Goal: Information Seeking & Learning: Find contact information

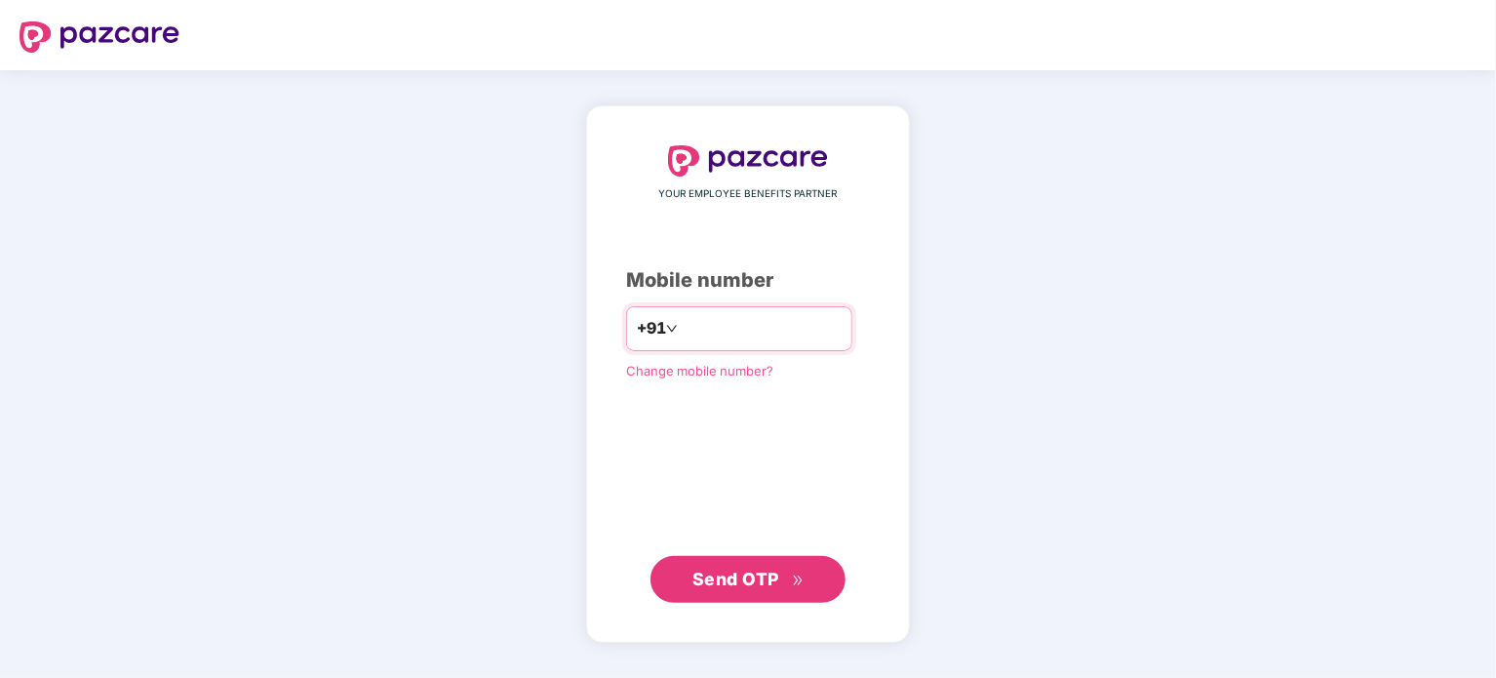
type input "**********"
click at [770, 576] on span "Send OTP" at bounding box center [735, 578] width 87 height 20
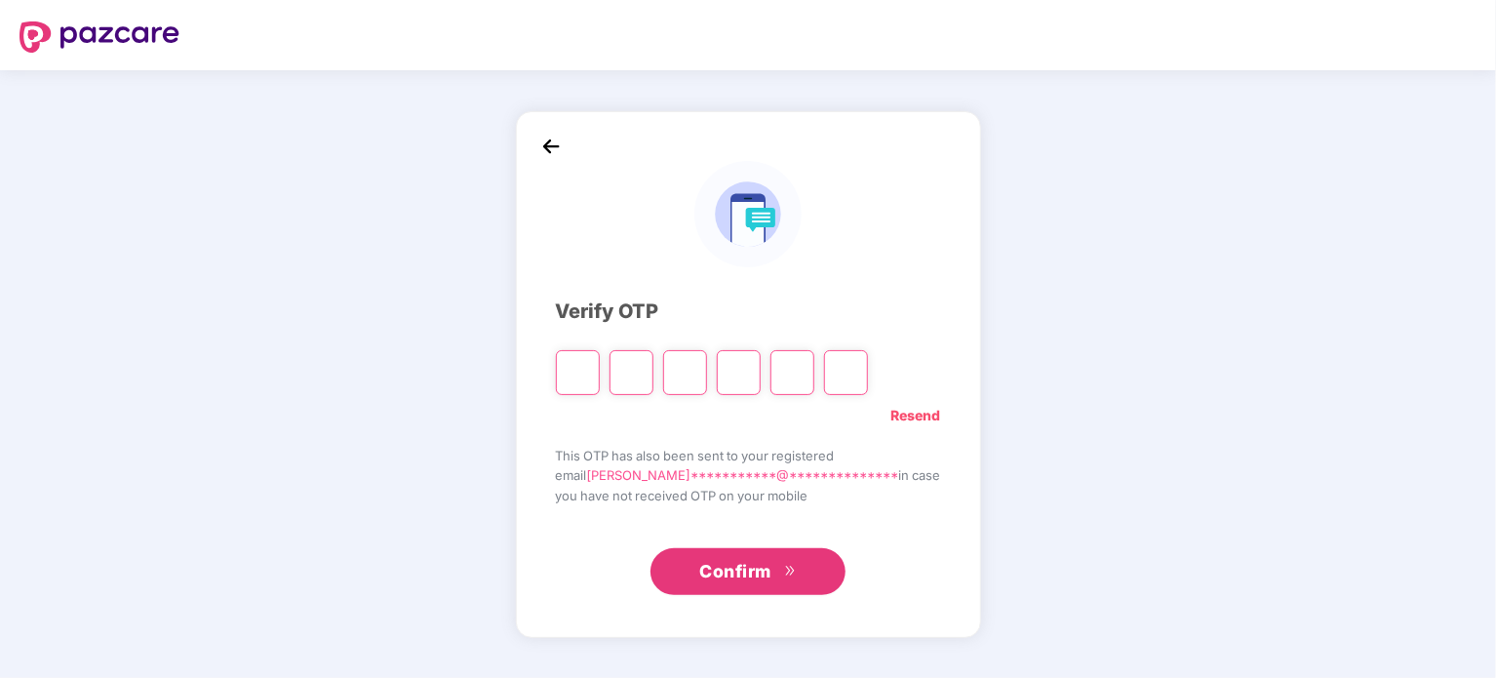
type input "*"
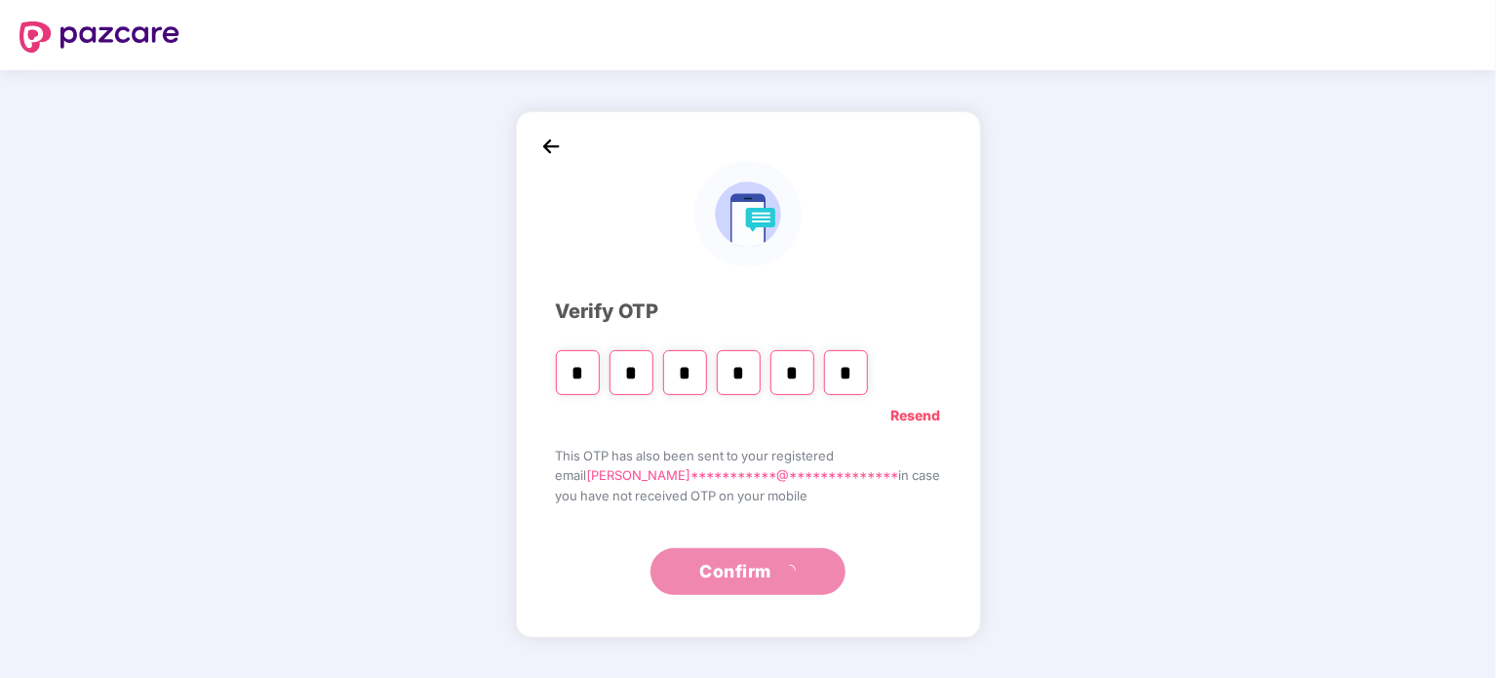
type input "*"
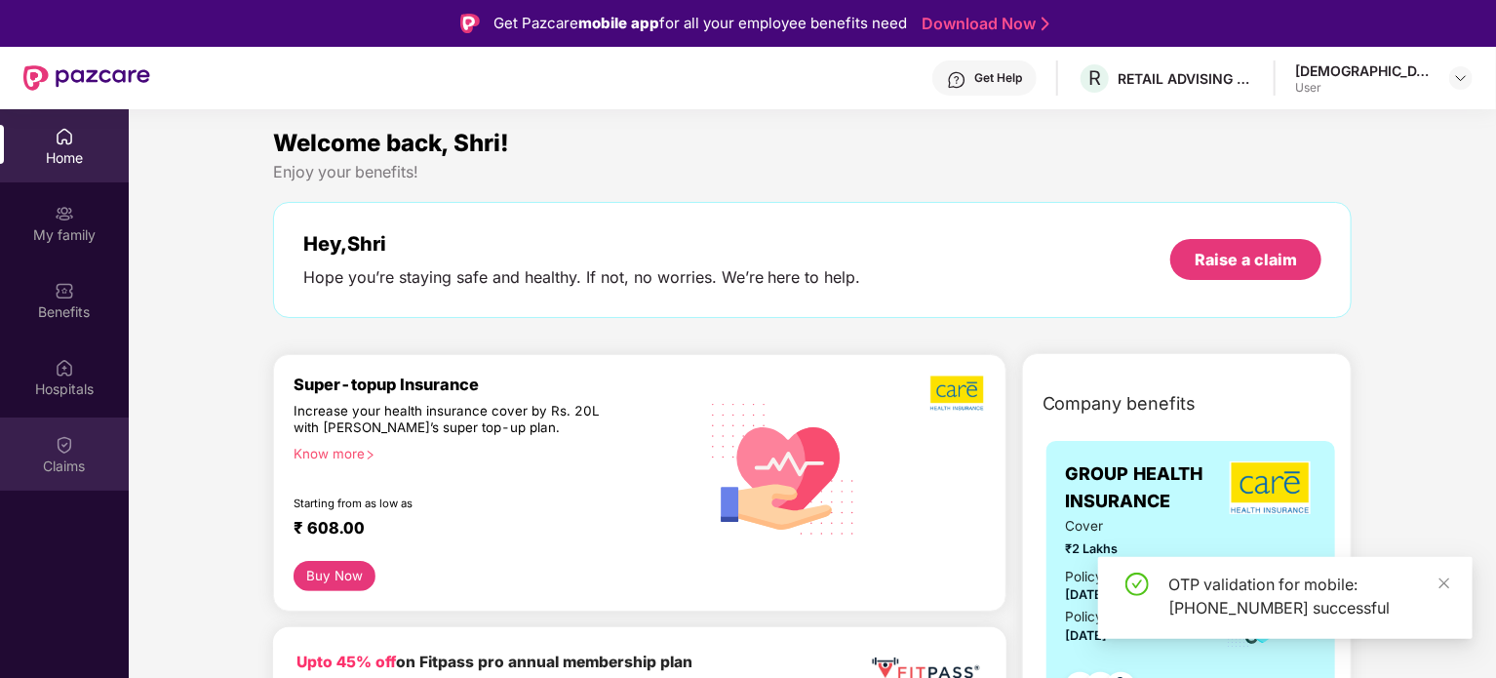
click at [77, 472] on div "Claims" at bounding box center [64, 465] width 129 height 19
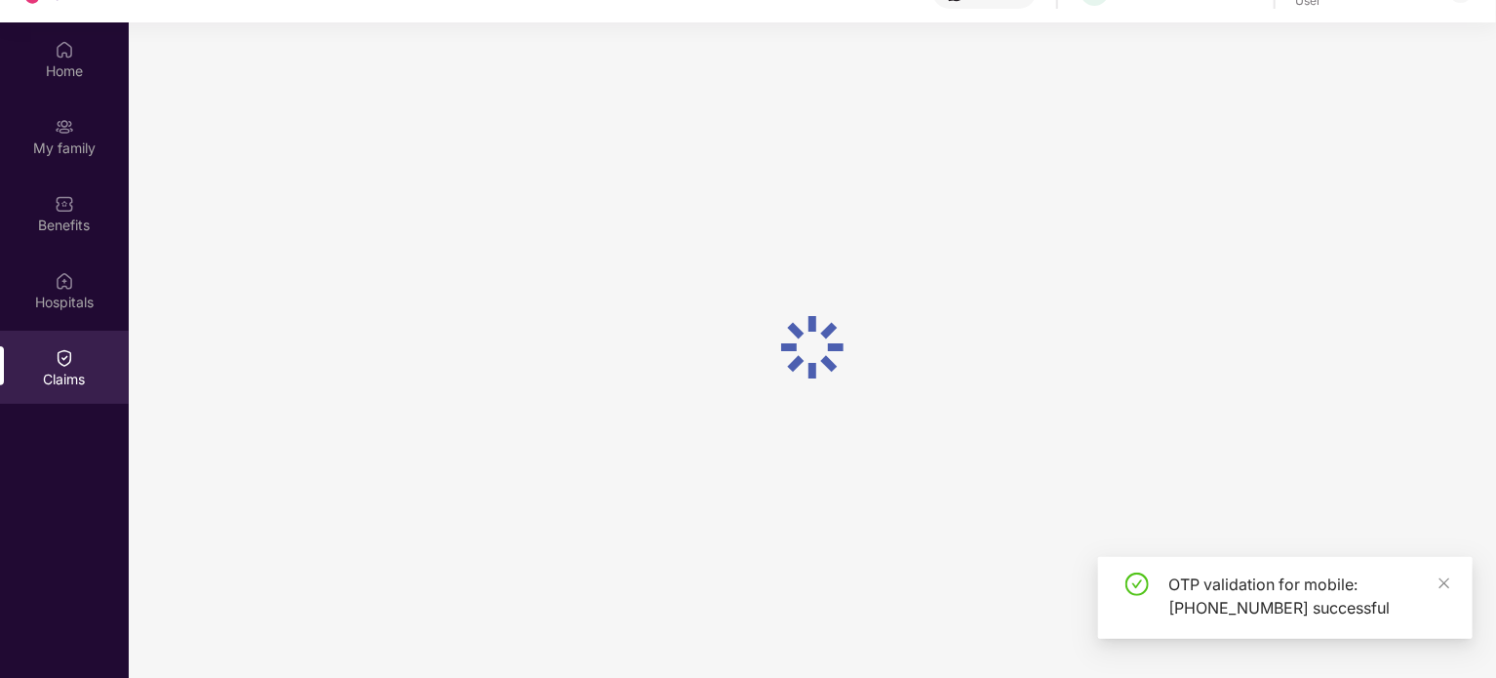
scroll to position [109, 0]
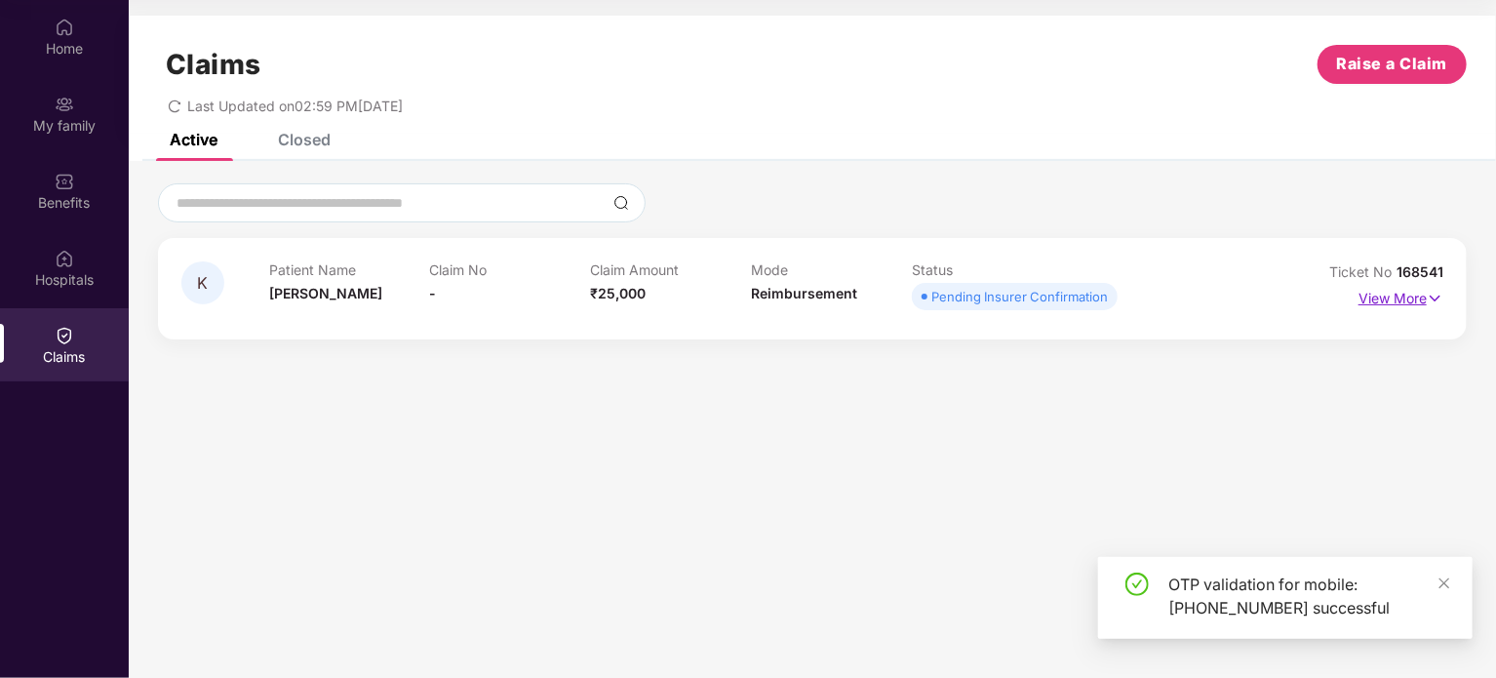
click at [1423, 307] on p "View More" at bounding box center [1400, 296] width 85 height 26
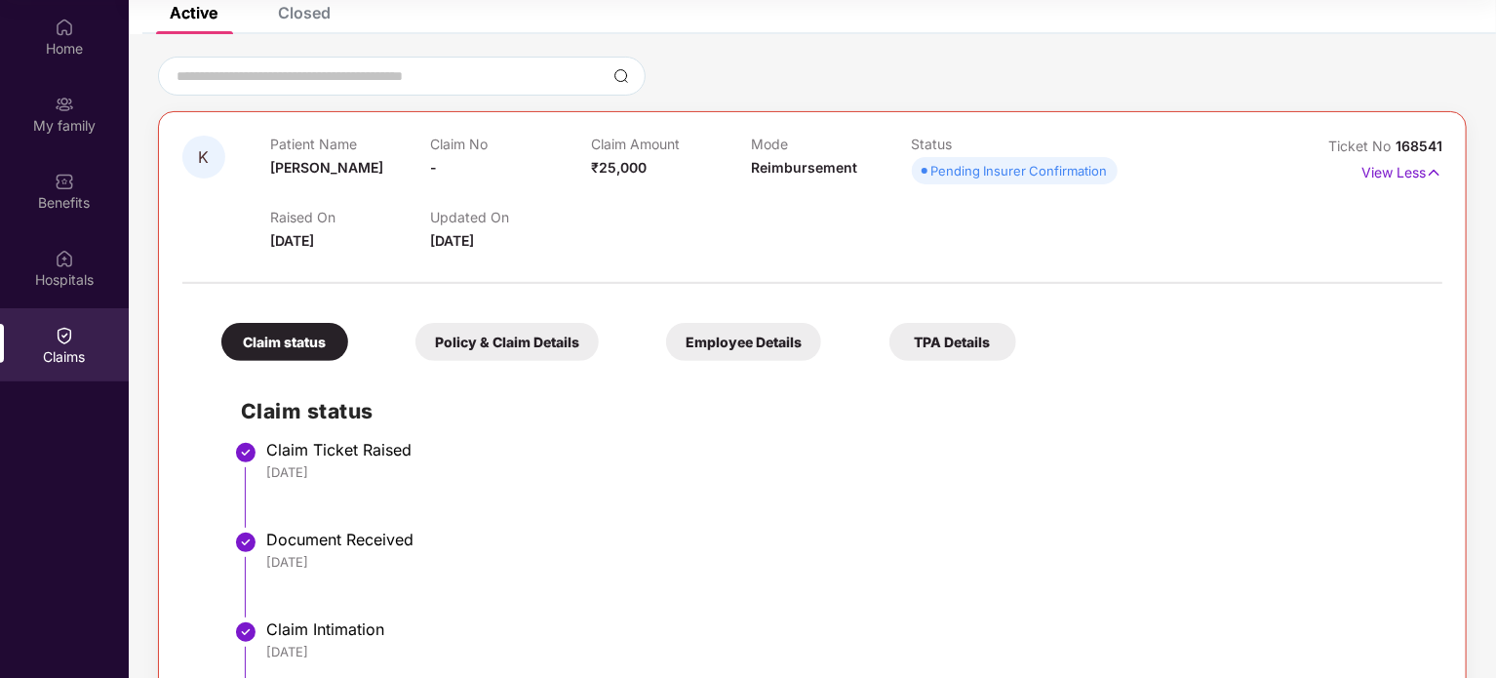
scroll to position [0, 0]
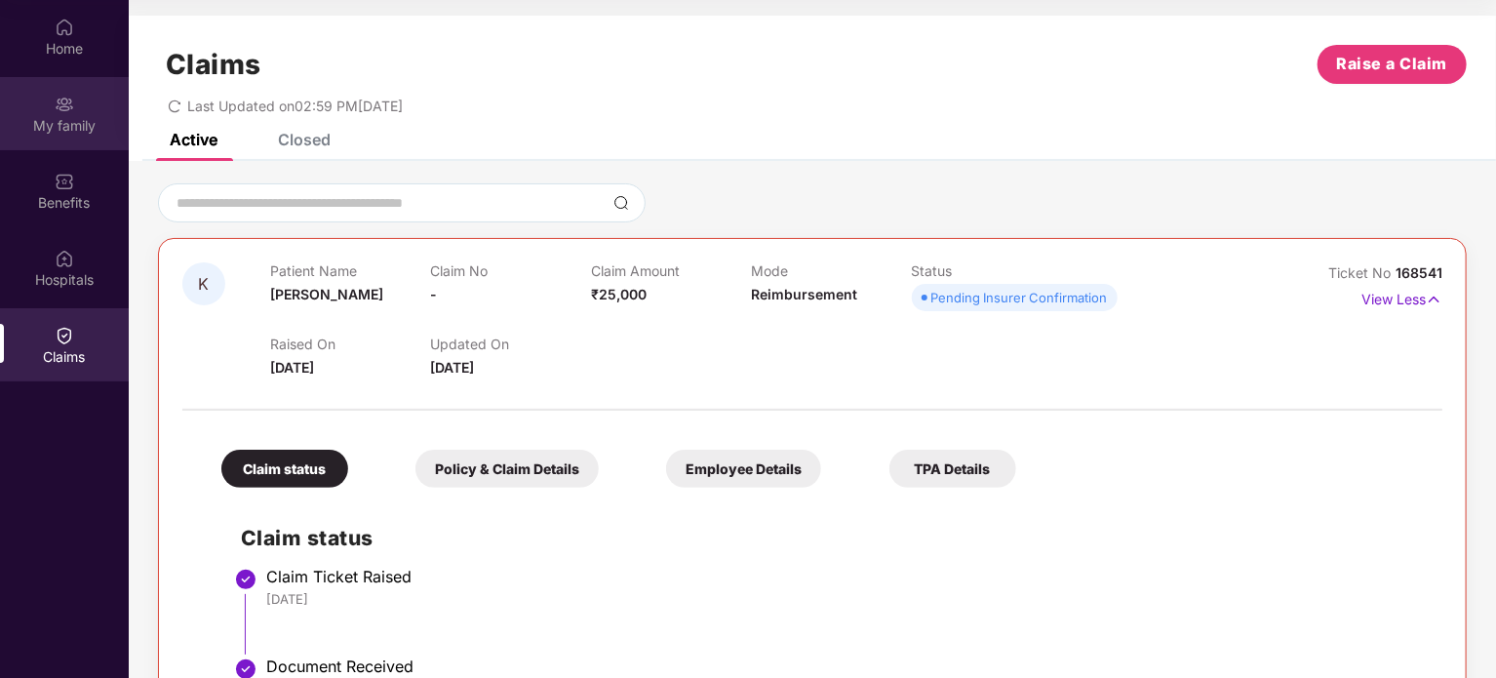
click at [62, 103] on img at bounding box center [64, 104] width 19 height 19
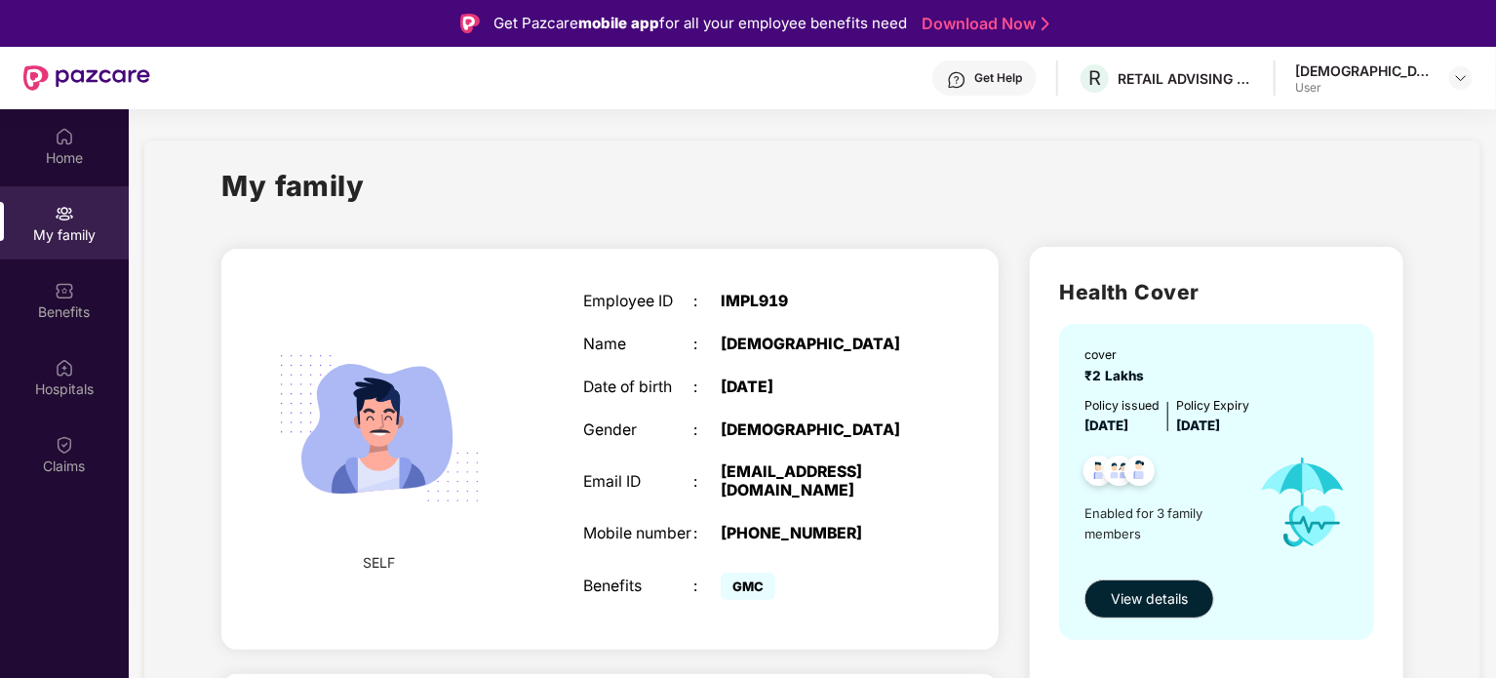
click at [1036, 87] on div "Get Help" at bounding box center [984, 77] width 104 height 35
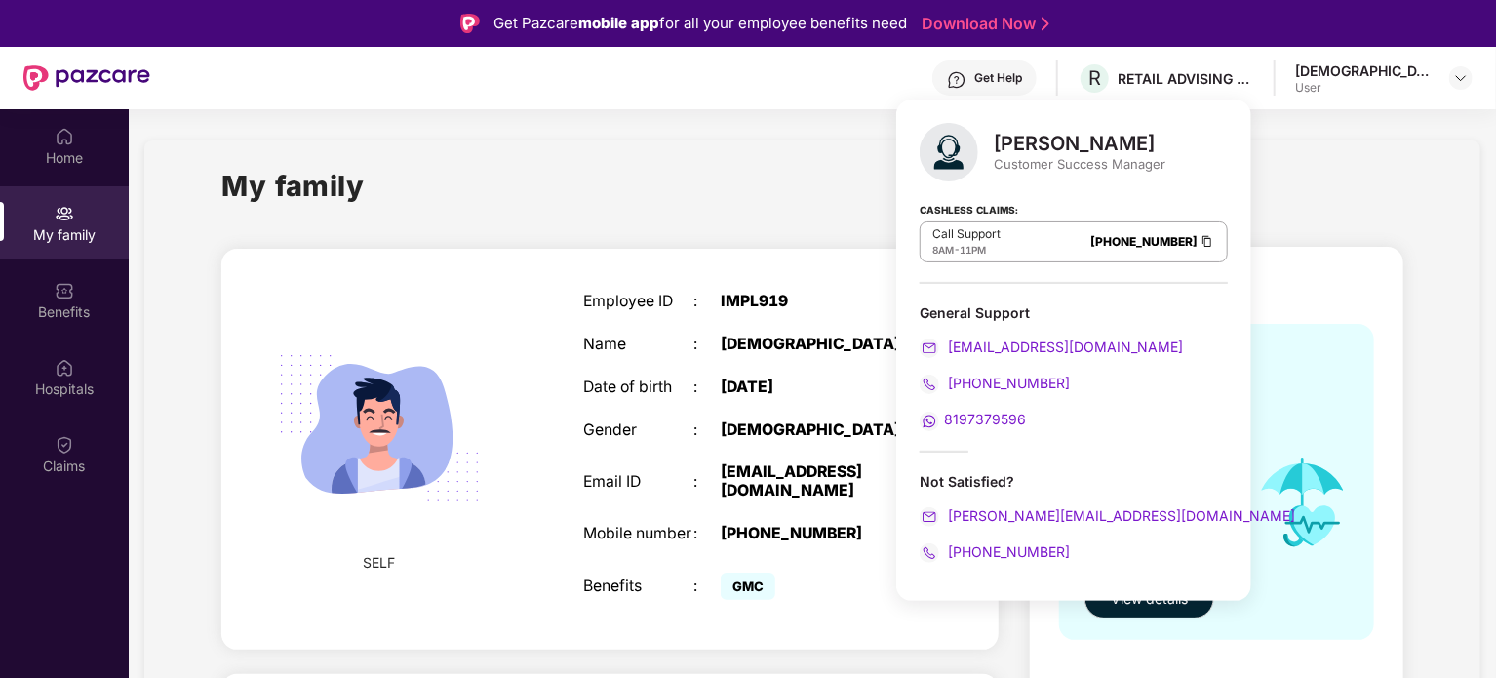
click at [710, 253] on div "SELF Employee ID : IMPL919 Name : [PERSON_NAME] Date of birth : [DEMOGRAPHIC_DA…" at bounding box center [609, 449] width 777 height 400
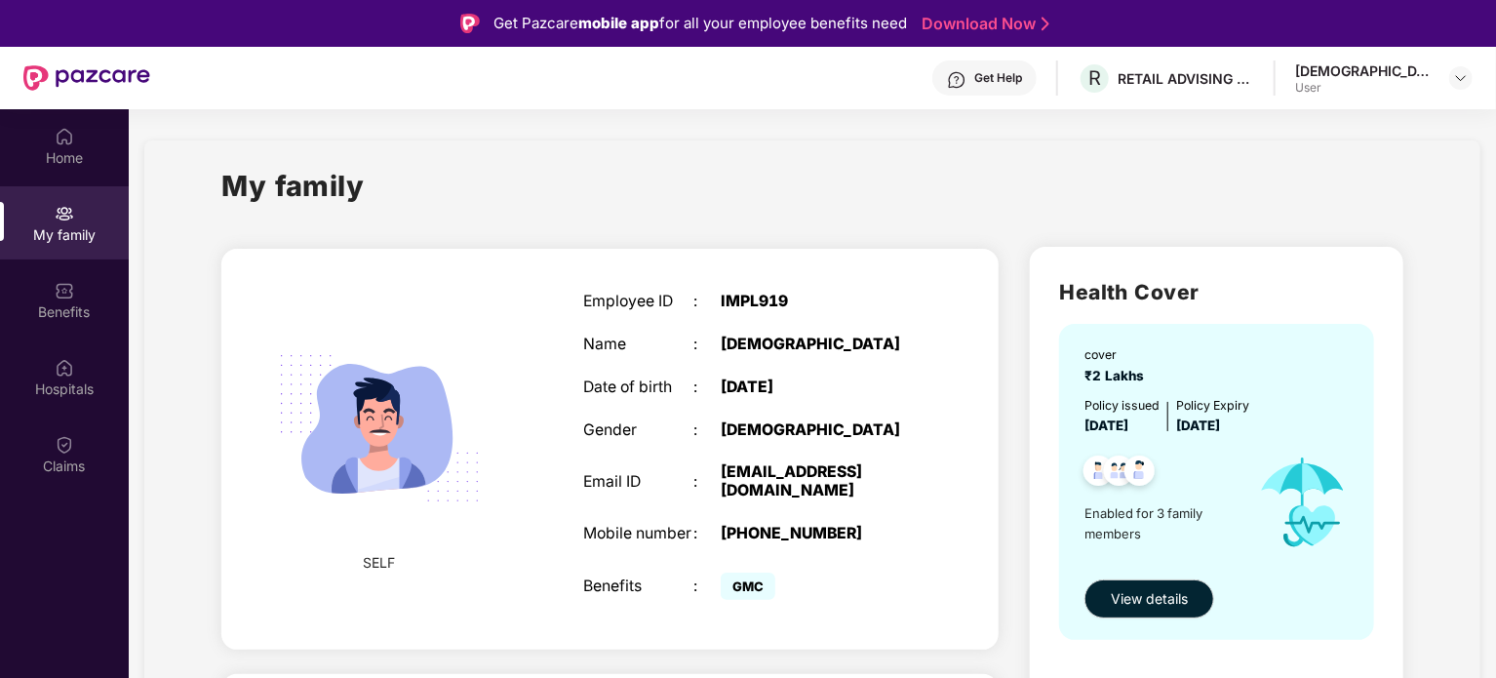
click at [796, 535] on div "[PHONE_NUMBER]" at bounding box center [817, 534] width 193 height 19
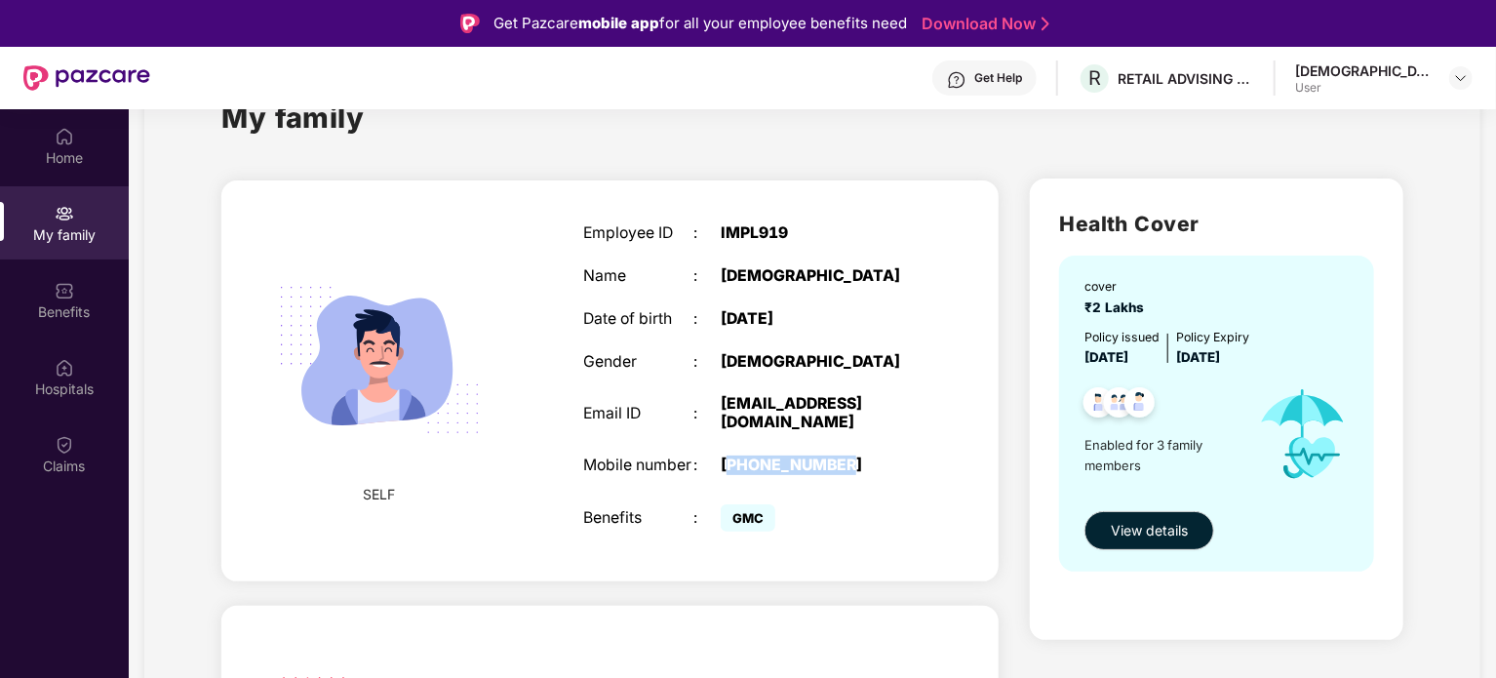
scroll to position [97, 0]
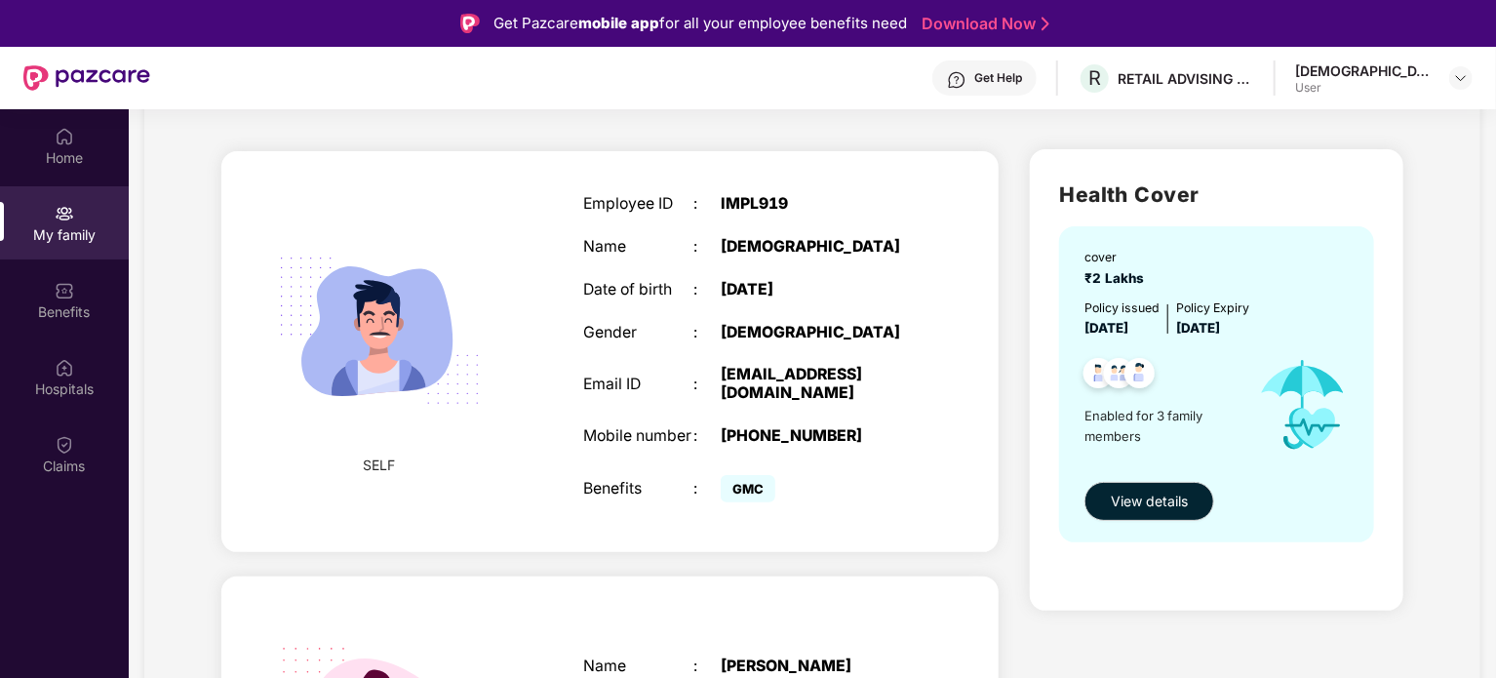
click at [1152, 522] on div "cover ₹2 Lakhs Policy issued [DATE] Policy Expiry [DATE] Enabled for 3 family m…" at bounding box center [1216, 383] width 315 height 315
click at [1158, 496] on span "View details" at bounding box center [1149, 500] width 77 height 21
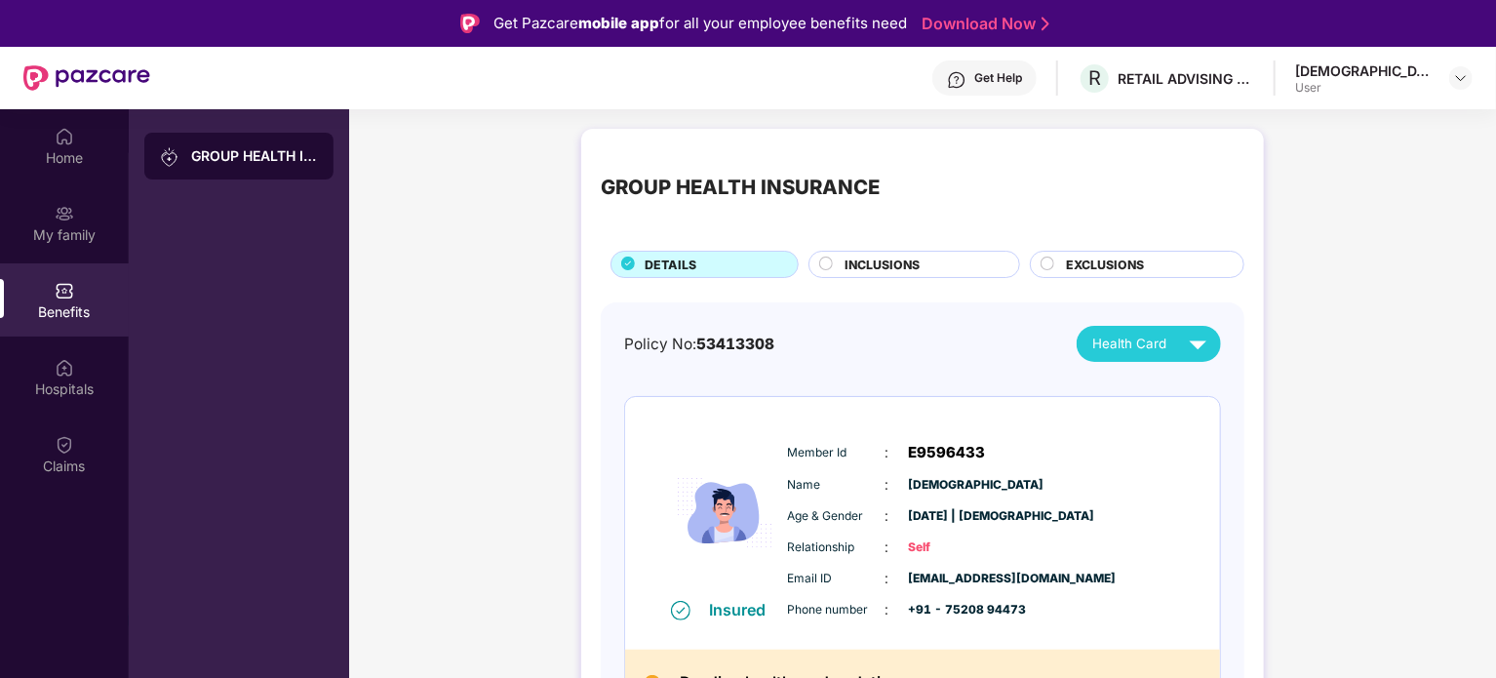
click at [1135, 350] on span "Health Card" at bounding box center [1129, 343] width 74 height 20
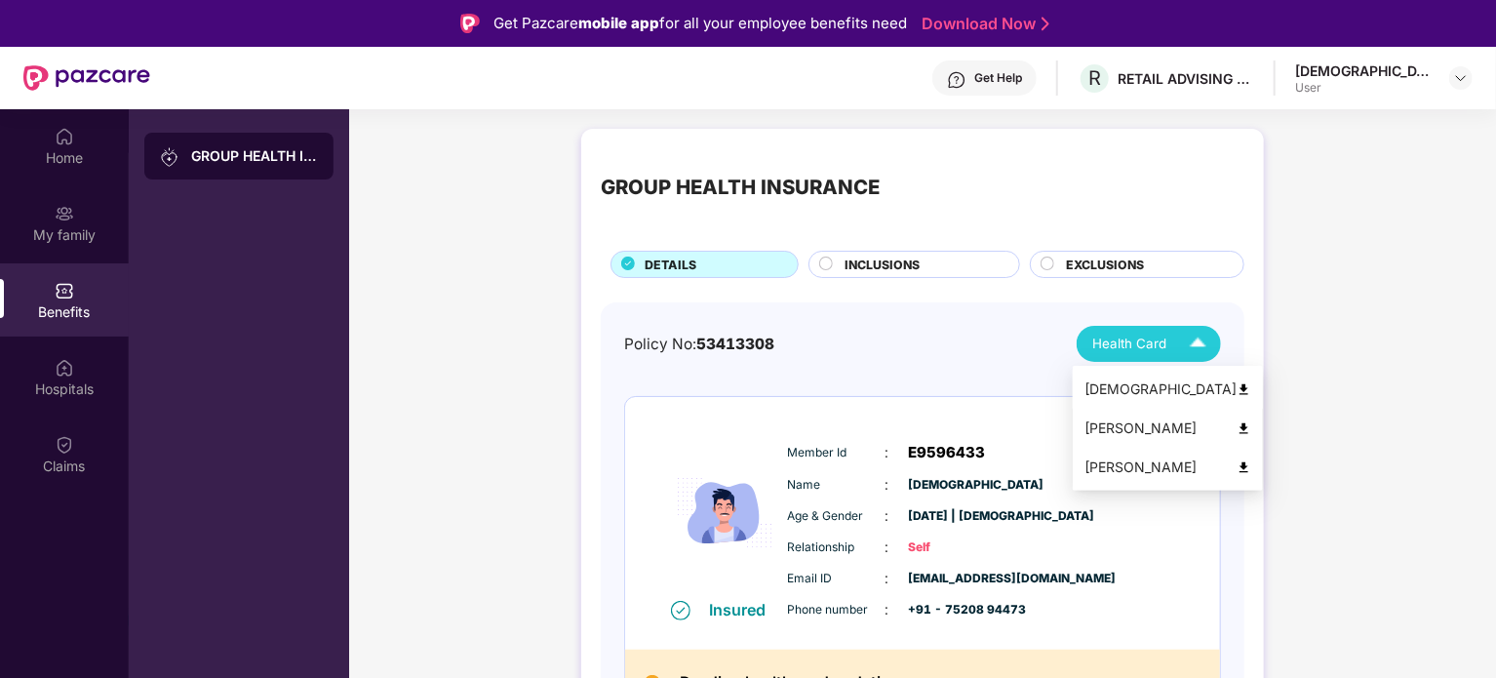
click at [1127, 394] on div "[DEMOGRAPHIC_DATA]" at bounding box center [1167, 388] width 167 height 21
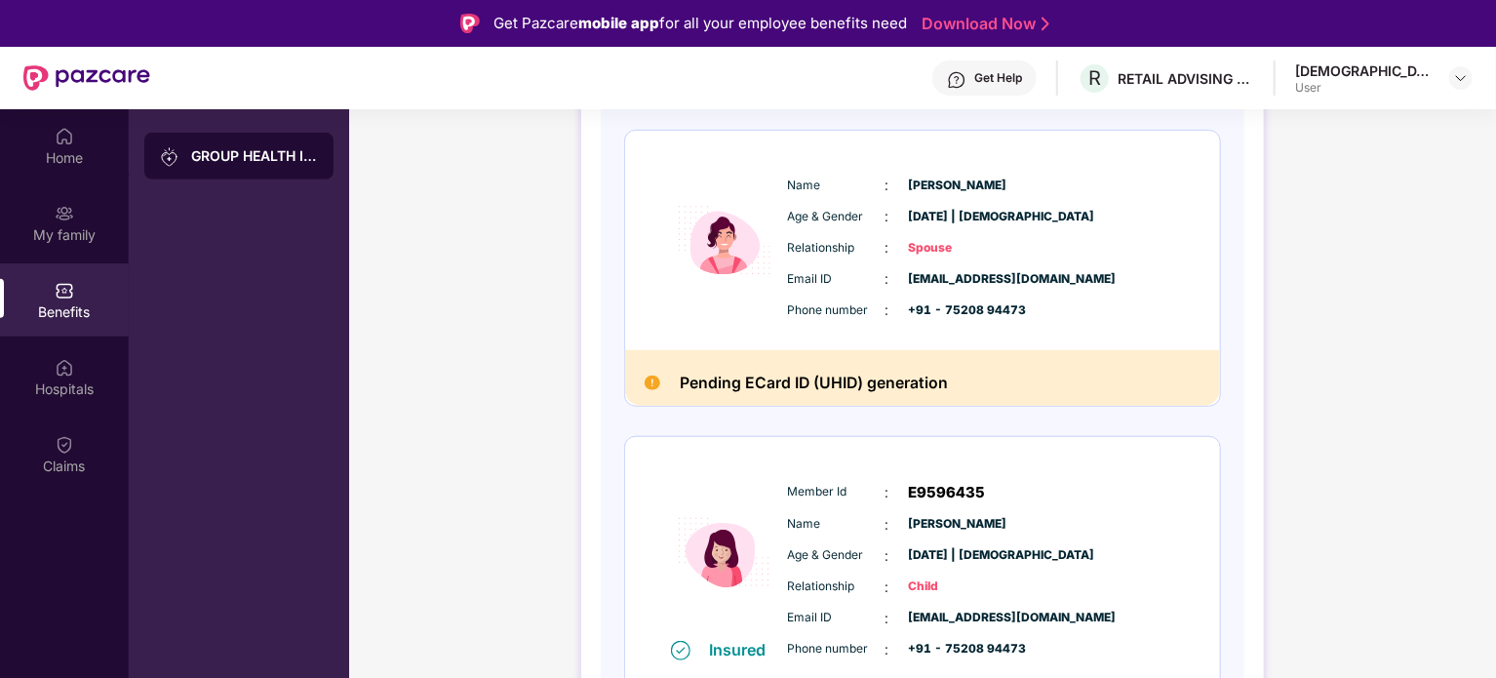
scroll to position [628, 0]
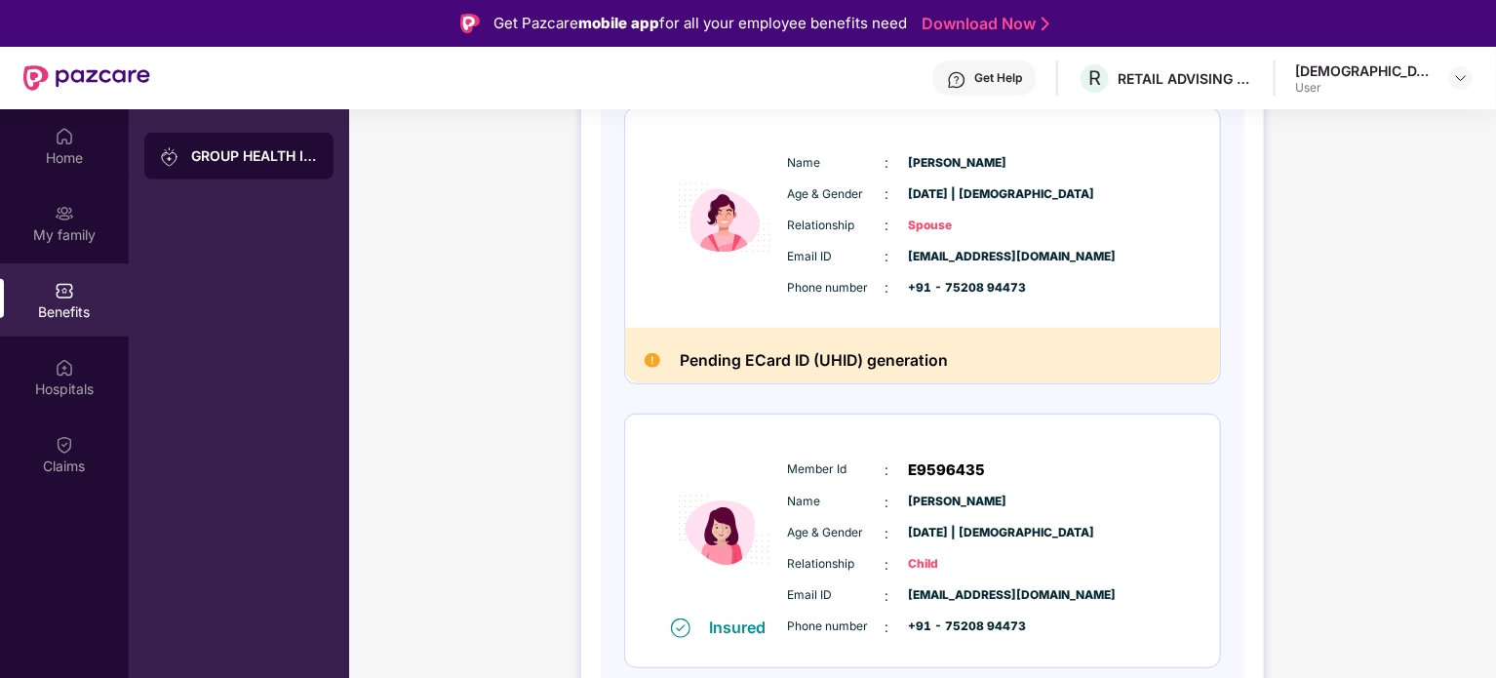
click at [957, 471] on span "E9596435" at bounding box center [947, 469] width 77 height 23
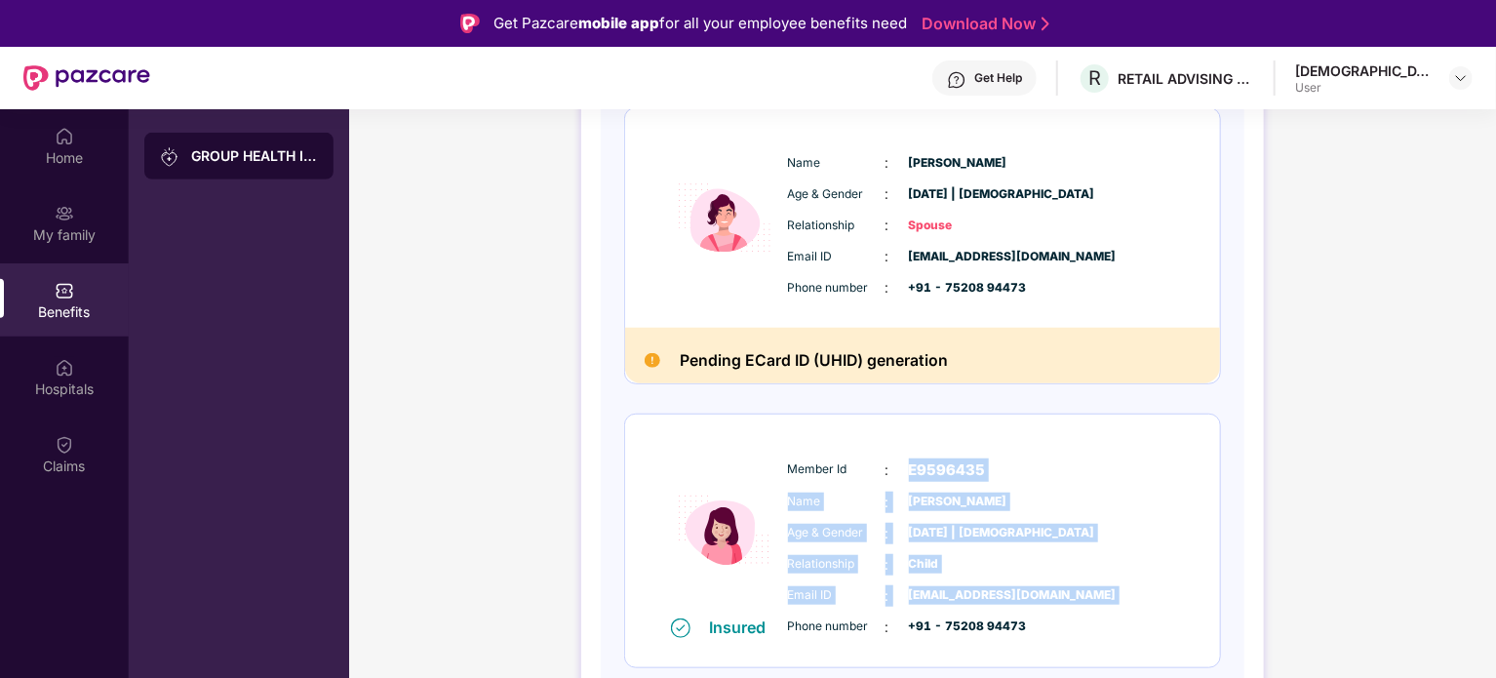
drag, startPoint x: 957, startPoint y: 471, endPoint x: 1141, endPoint y: 592, distance: 219.6
click at [1141, 592] on div "Member Id : E9596435 Name : [PERSON_NAME] Age & Gender : [DATE] | [DEMOGRAPHIC_…" at bounding box center [981, 547] width 397 height 199
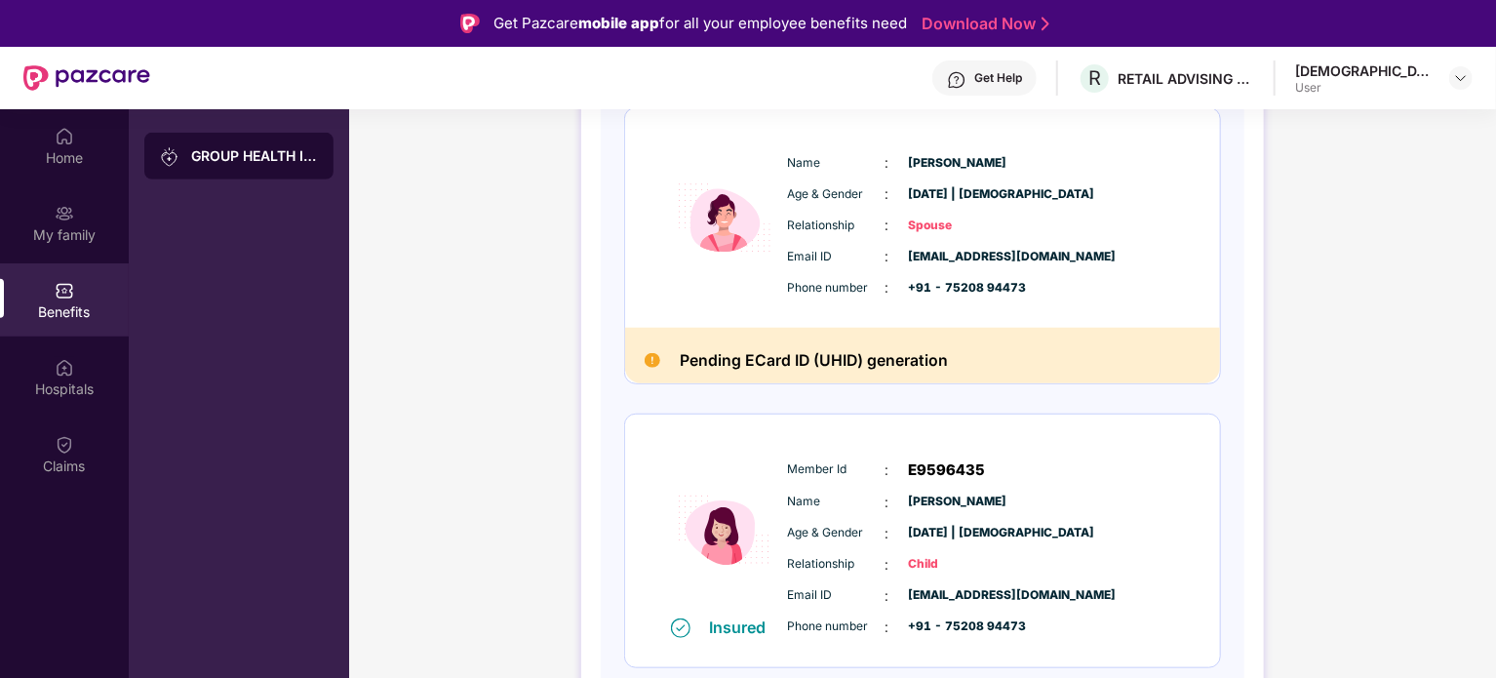
click at [963, 293] on span "+91 - 75208 94473" at bounding box center [957, 288] width 97 height 19
drag, startPoint x: 963, startPoint y: 293, endPoint x: 1029, endPoint y: 292, distance: 65.3
click at [1029, 292] on div "Phone number : +91 - 75208 94473" at bounding box center [981, 287] width 387 height 21
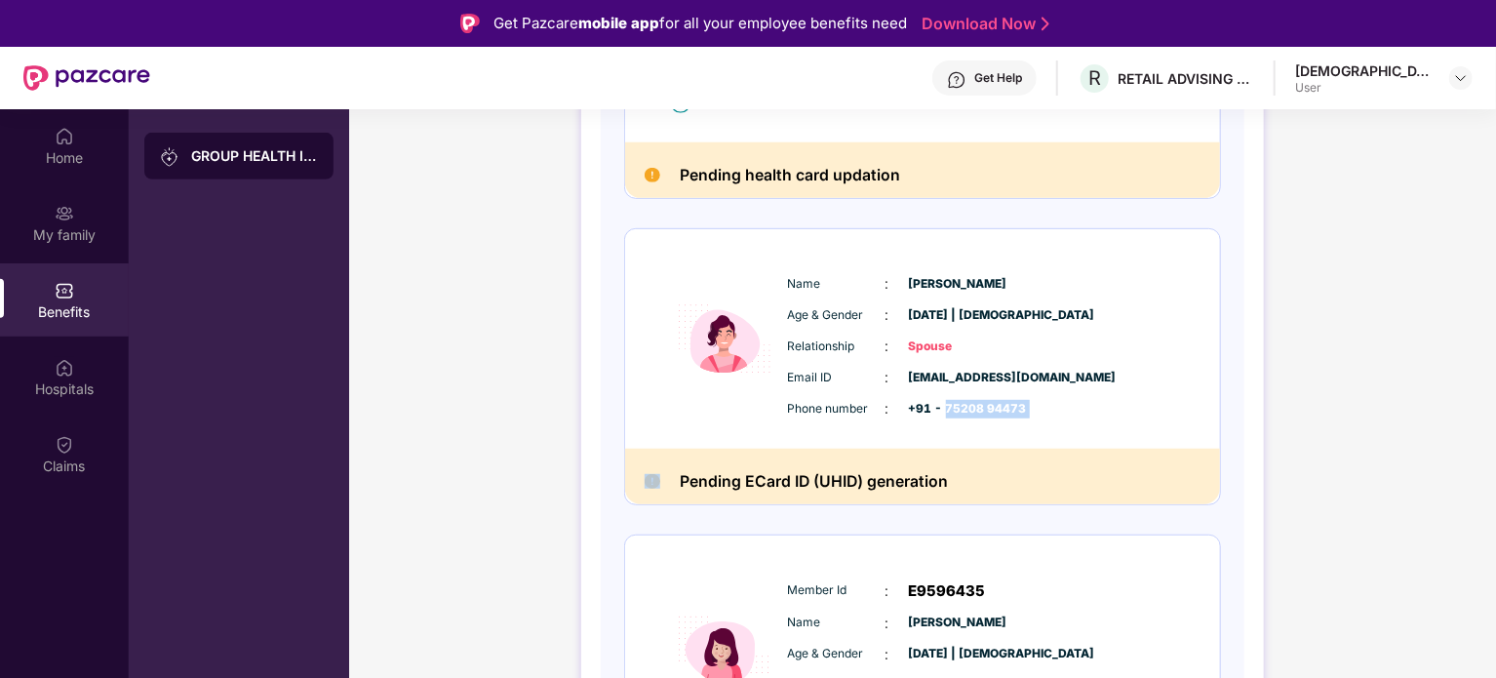
scroll to position [335, 0]
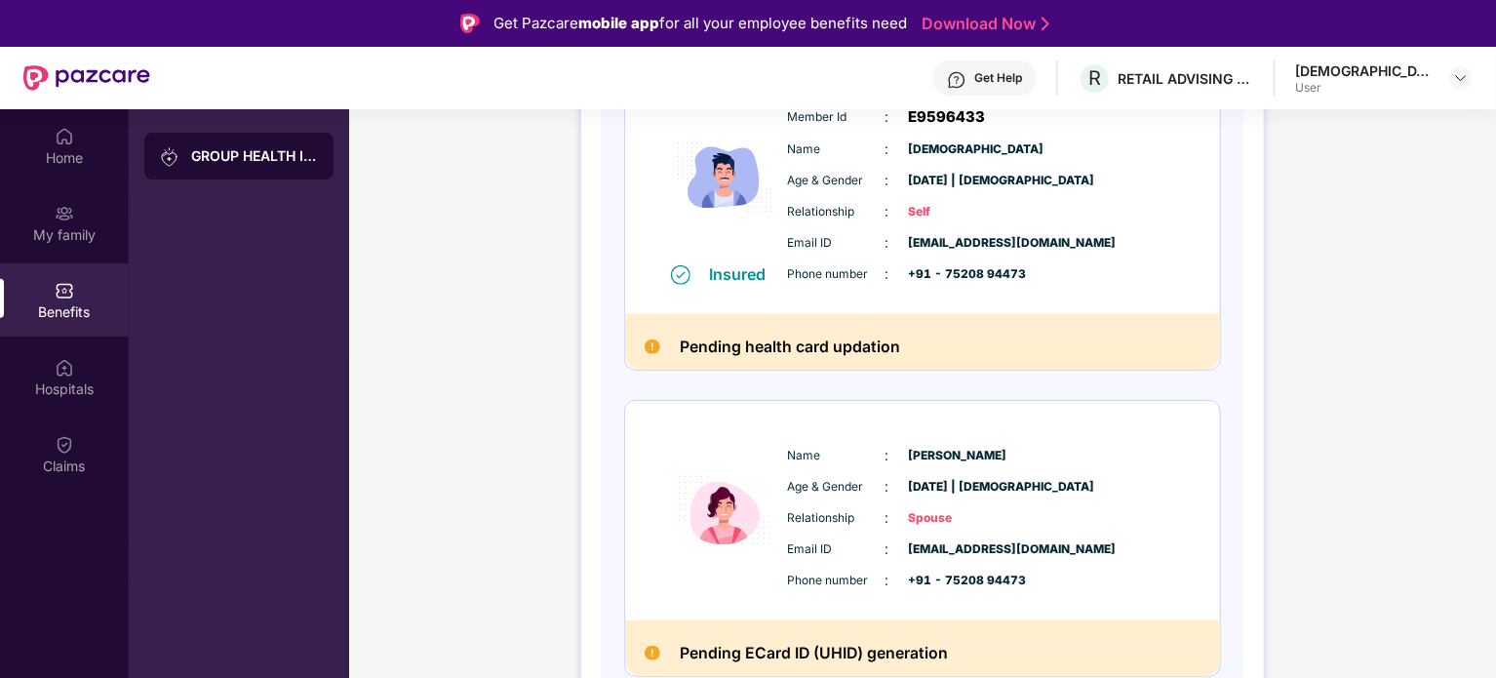
click at [990, 283] on div "Phone number : +91 - 75208 94473" at bounding box center [981, 273] width 387 height 21
drag, startPoint x: 990, startPoint y: 283, endPoint x: 961, endPoint y: 269, distance: 31.4
click at [961, 269] on div "Phone number : +91 - 75208 94473" at bounding box center [981, 273] width 387 height 21
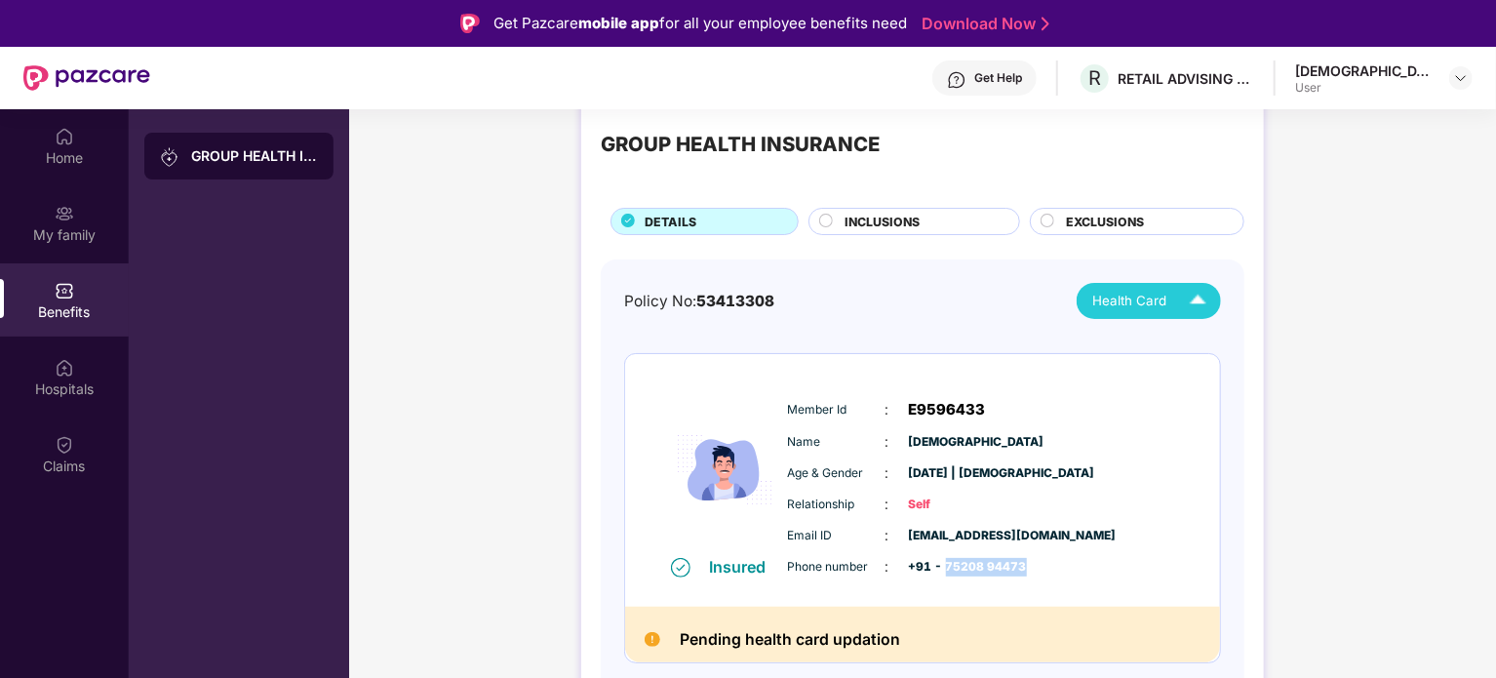
scroll to position [43, 0]
click at [948, 444] on span "[DEMOGRAPHIC_DATA]" at bounding box center [957, 442] width 97 height 19
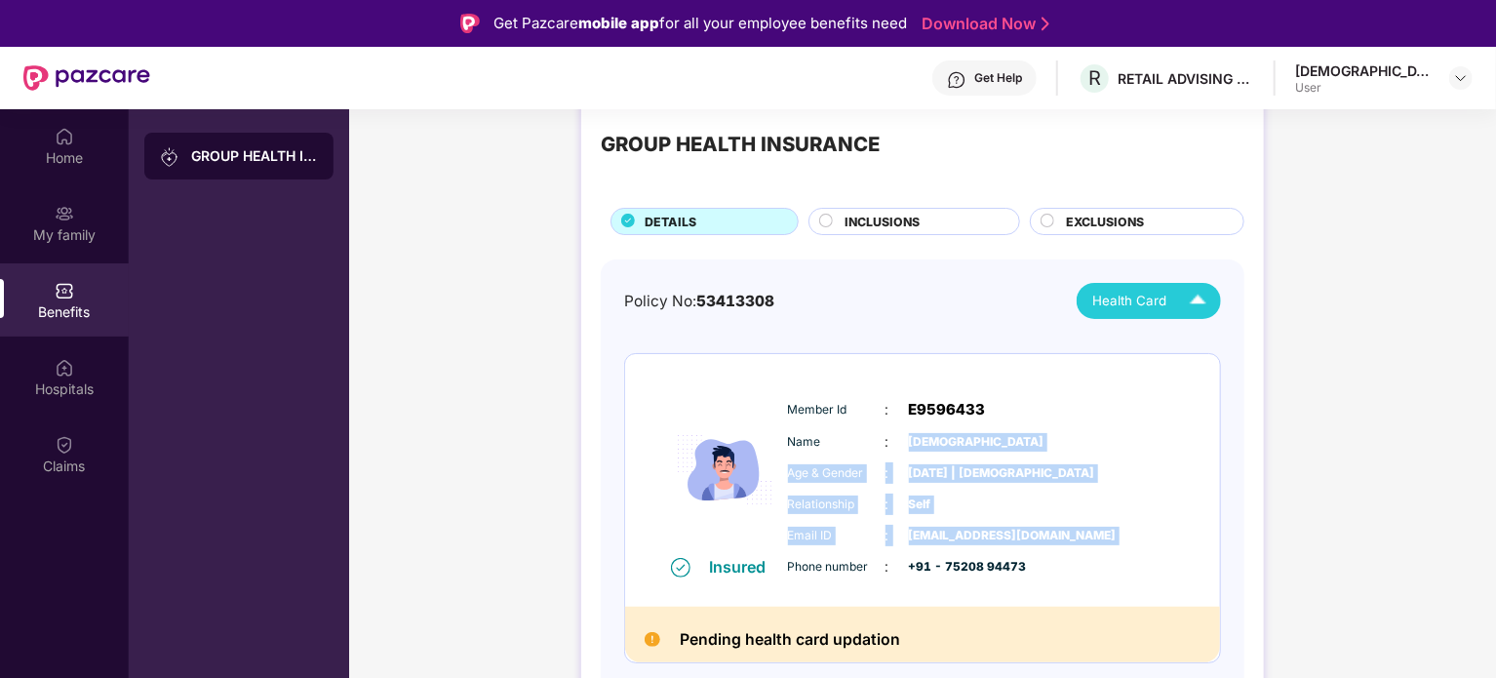
drag, startPoint x: 948, startPoint y: 444, endPoint x: 1170, endPoint y: 530, distance: 238.6
click at [1170, 530] on div "Member Id : E9596433 Name : [PERSON_NAME] Age & Gender : [DATE] | [DEMOGRAPHIC_…" at bounding box center [981, 487] width 397 height 199
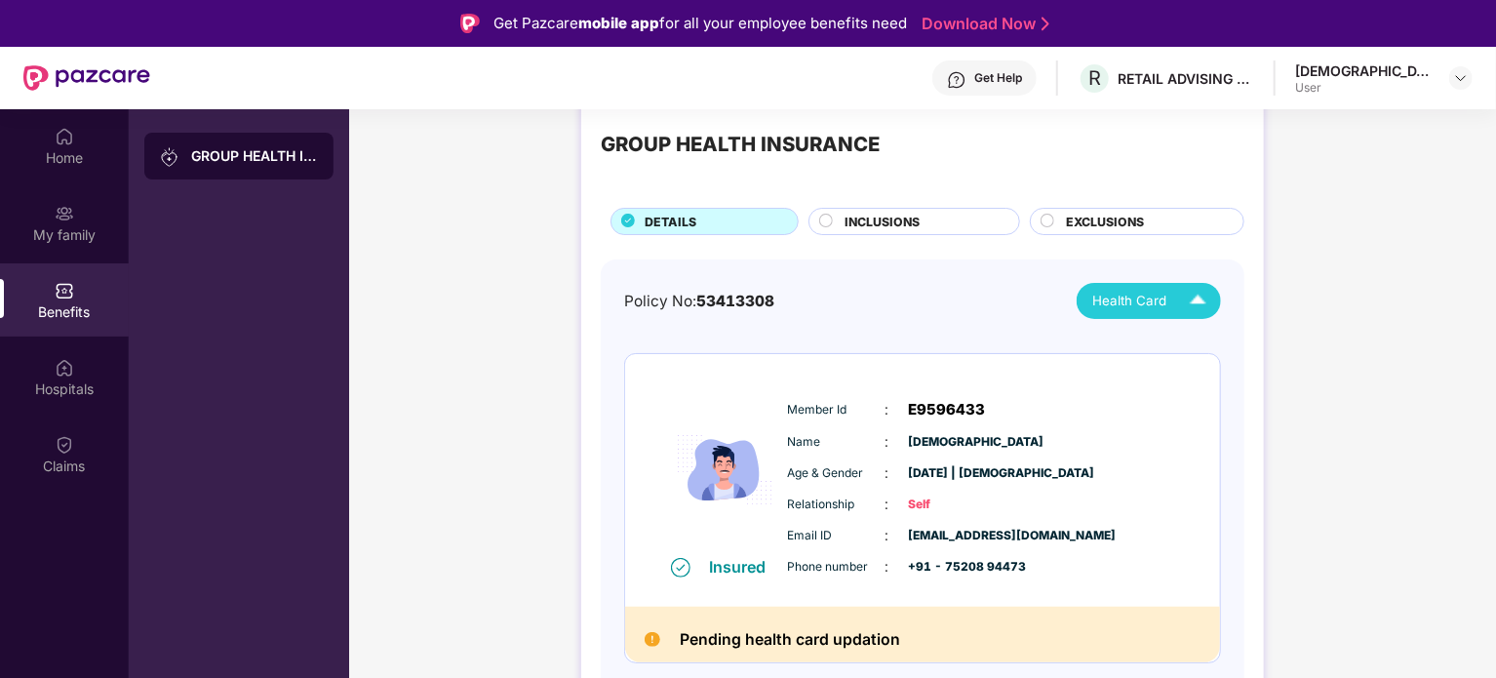
click at [828, 576] on div "Phone number : +91 - 75208 94473" at bounding box center [981, 566] width 387 height 21
click at [827, 576] on div "Member Id : E9596433 Name : [PERSON_NAME] Age & Gender : [DATE] | [DEMOGRAPHIC_…" at bounding box center [981, 487] width 397 height 199
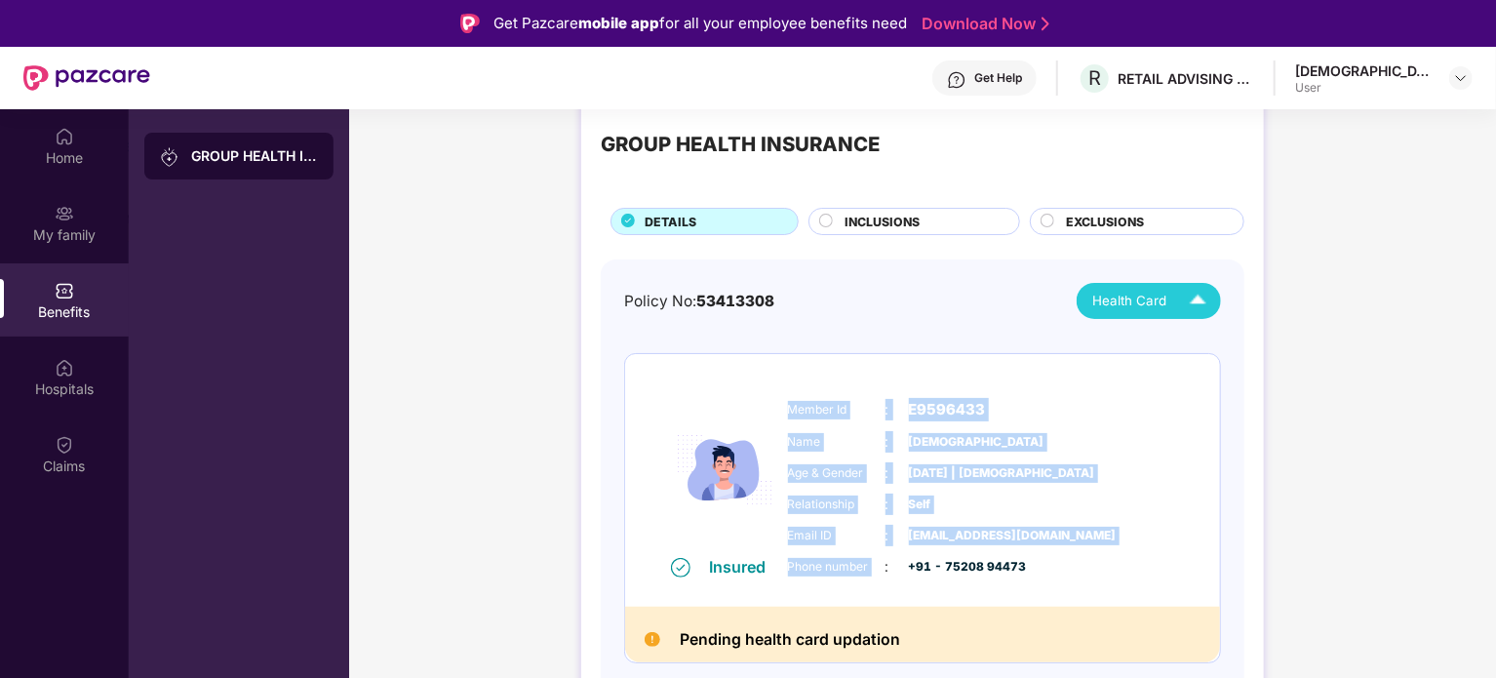
drag, startPoint x: 827, startPoint y: 576, endPoint x: 792, endPoint y: 401, distance: 179.0
click at [792, 401] on div "Member Id : E9596433 Name : [PERSON_NAME] Age & Gender : [DATE] | [DEMOGRAPHIC_…" at bounding box center [981, 487] width 397 height 199
click at [1462, 81] on img at bounding box center [1461, 78] width 16 height 16
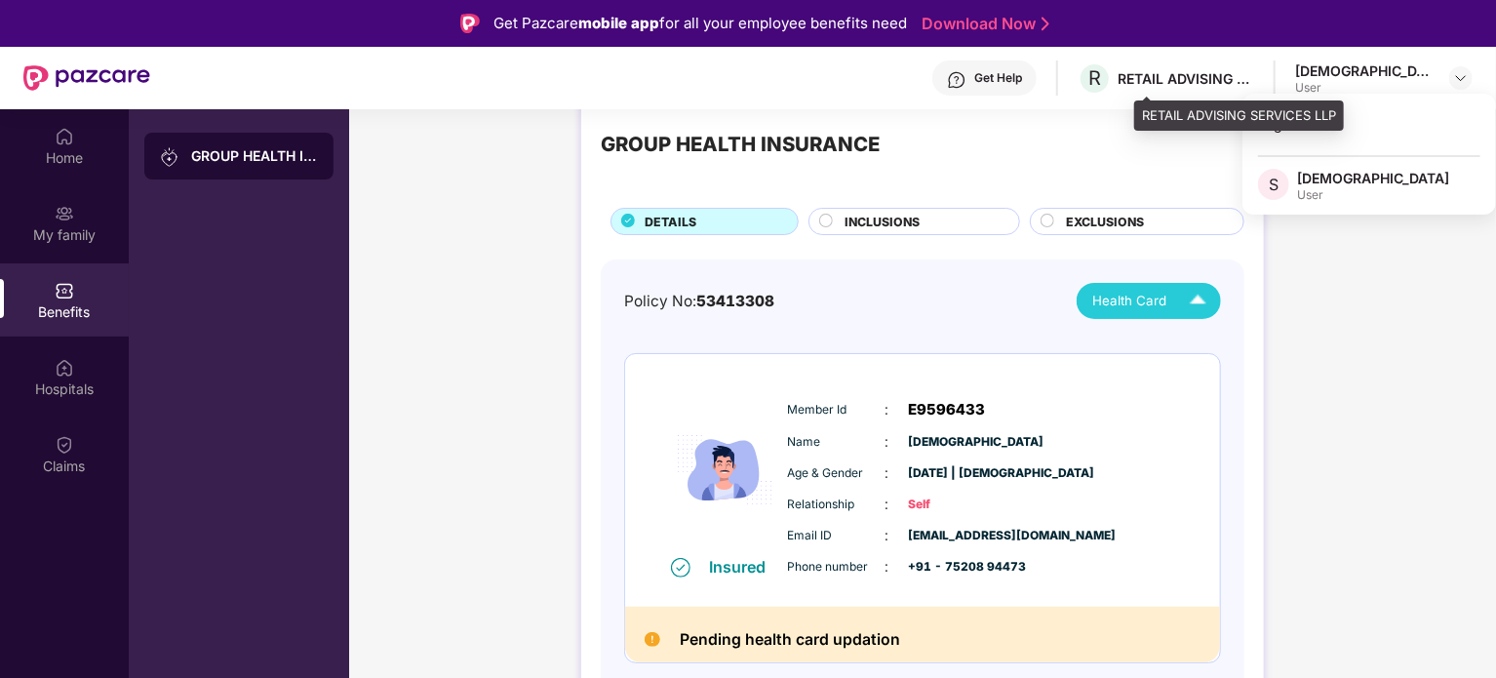
click at [1250, 77] on div "RETAIL ADVISING SERVICES LLP" at bounding box center [1185, 78] width 136 height 19
click at [1230, 72] on div "RETAIL ADVISING SERVICES LLP" at bounding box center [1185, 78] width 136 height 19
drag, startPoint x: 1222, startPoint y: 82, endPoint x: 1299, endPoint y: 69, distance: 78.1
click at [1254, 69] on div "RETAIL ADVISING SERVICES LLP" at bounding box center [1185, 78] width 136 height 19
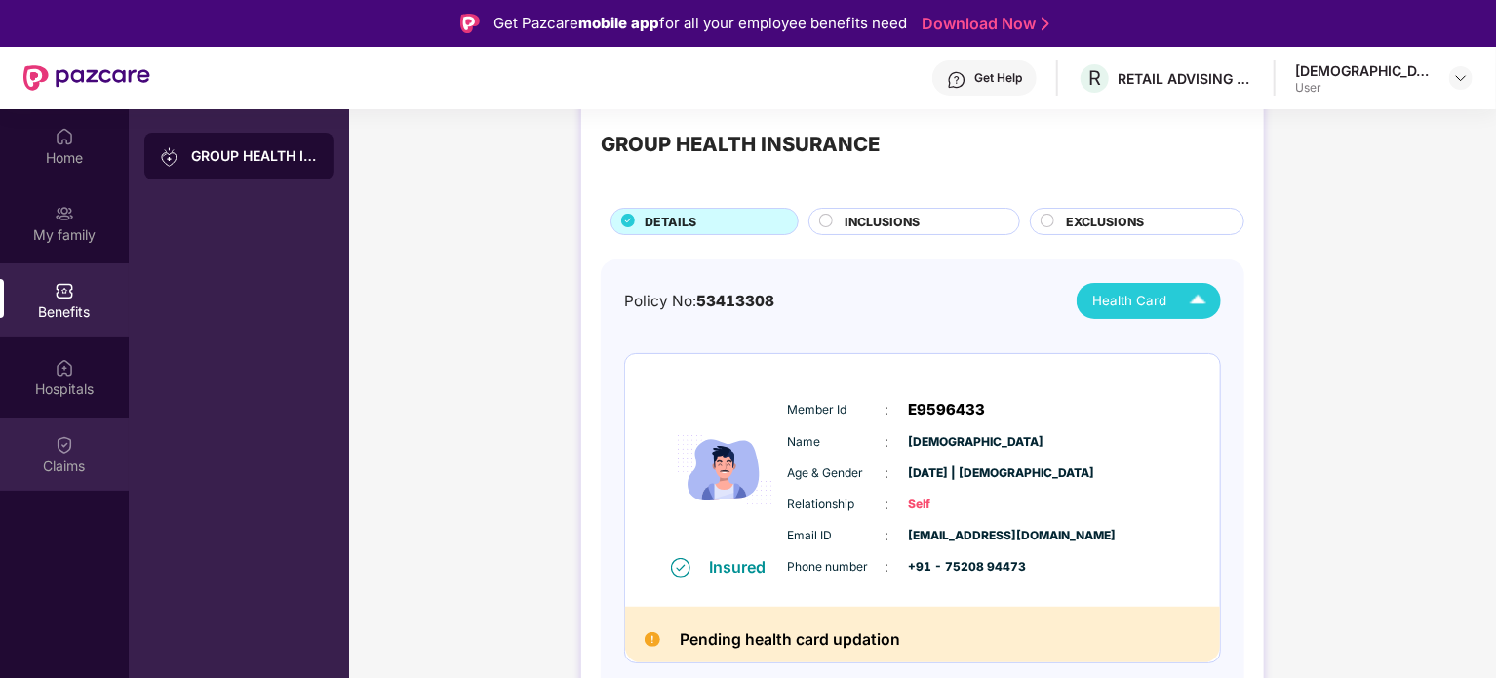
click at [53, 477] on div "Claims" at bounding box center [64, 453] width 129 height 73
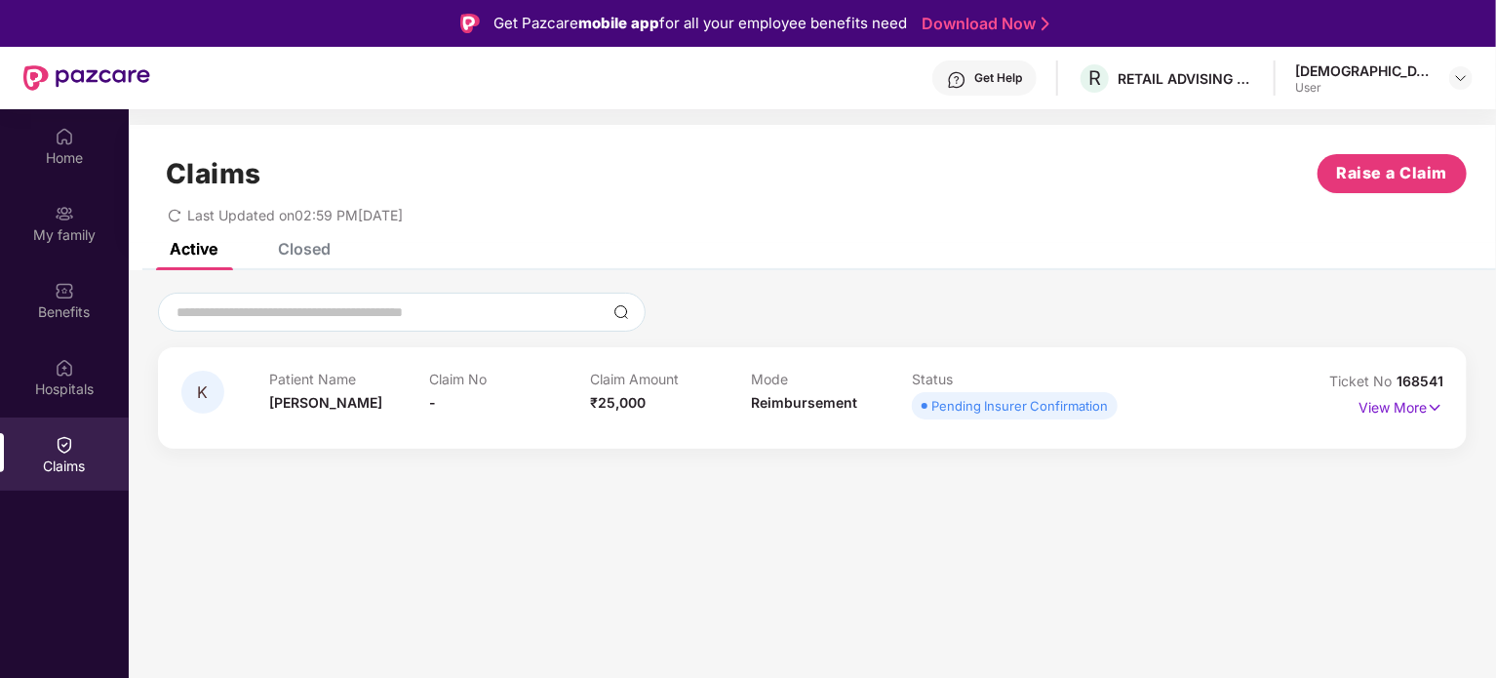
click at [1022, 84] on div "Get Help" at bounding box center [998, 78] width 48 height 16
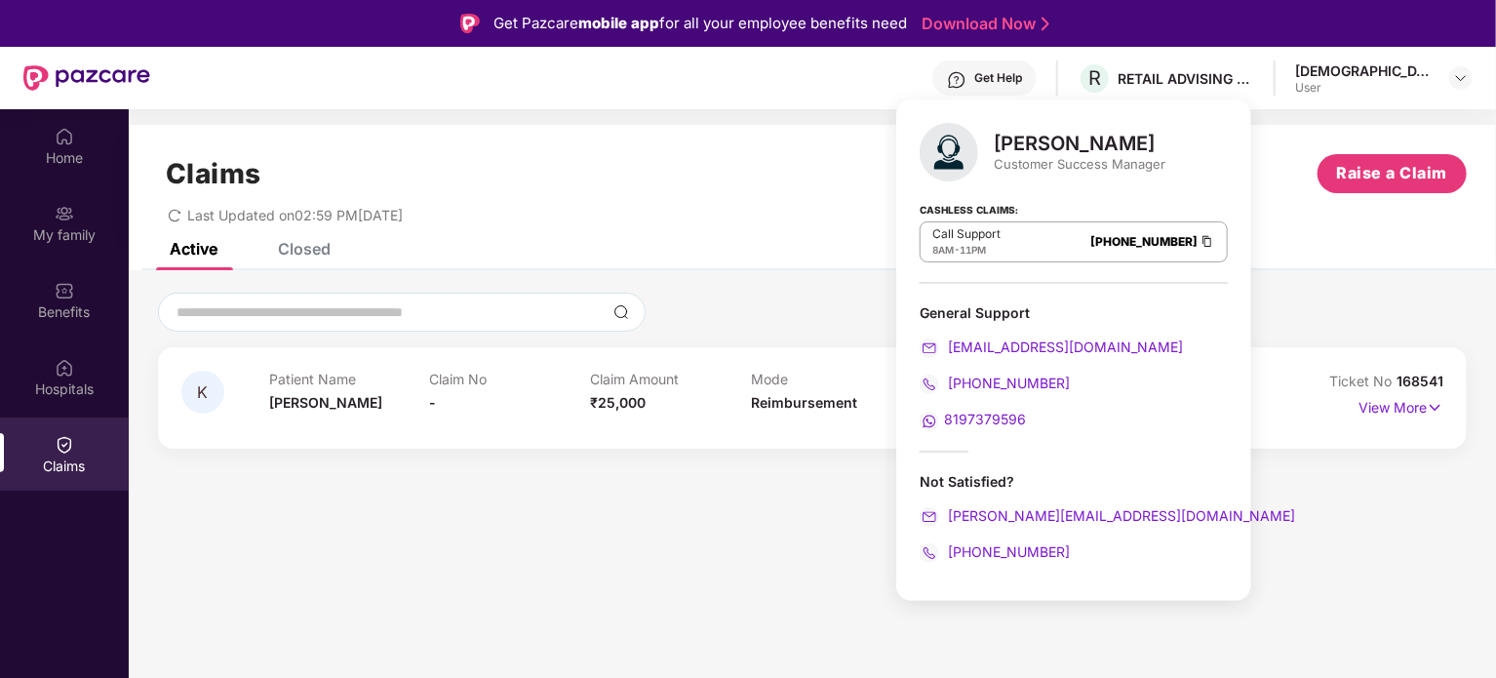
click at [967, 231] on p "Call Support" at bounding box center [966, 234] width 68 height 16
drag, startPoint x: 967, startPoint y: 231, endPoint x: 1110, endPoint y: 252, distance: 143.8
click at [1110, 252] on div "Call Support 8AM - 11PM [PHONE_NUMBER]" at bounding box center [1073, 241] width 308 height 41
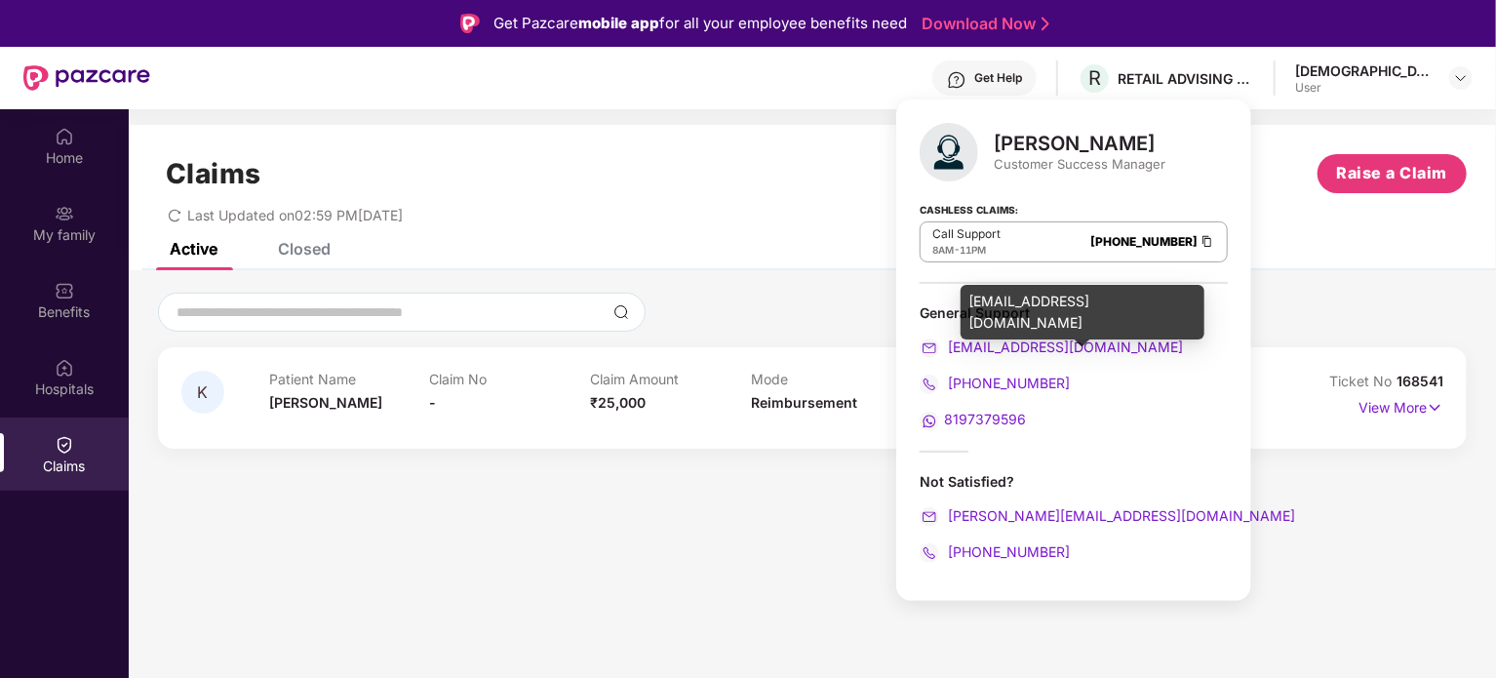
click at [947, 317] on div "General Support" at bounding box center [1073, 312] width 308 height 19
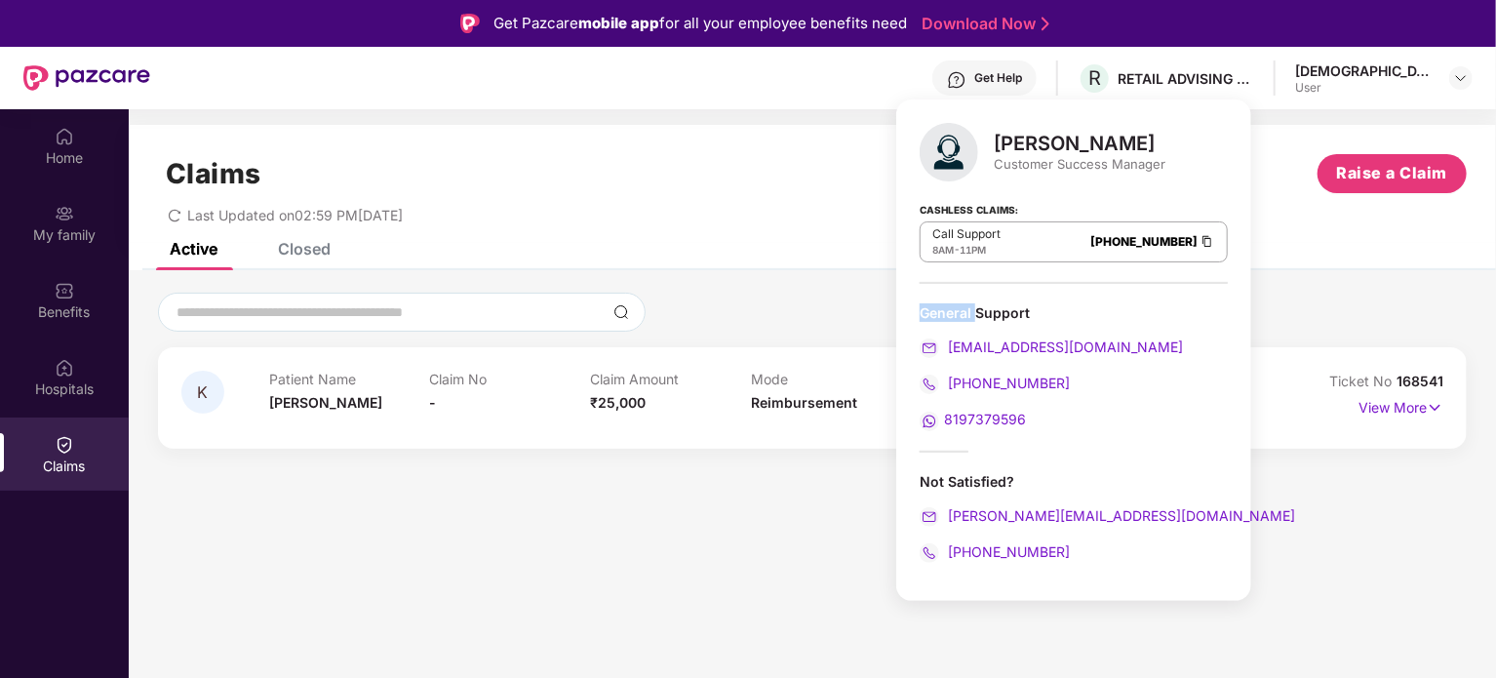
click at [947, 317] on div "General Support" at bounding box center [1073, 312] width 308 height 19
click at [969, 253] on span "11PM" at bounding box center [972, 250] width 26 height 12
click at [970, 253] on span "11PM" at bounding box center [972, 250] width 26 height 12
